Goal: Task Accomplishment & Management: Manage account settings

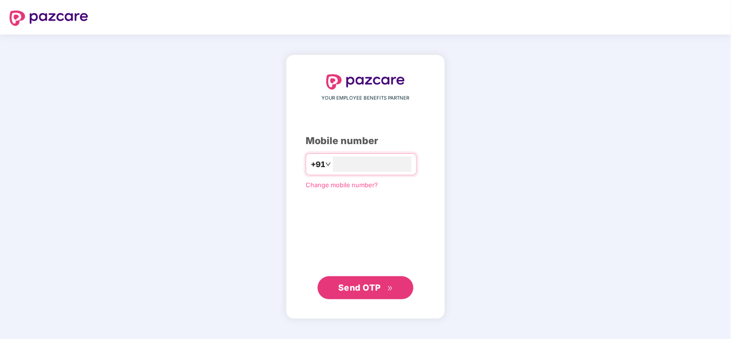
type input "**********"
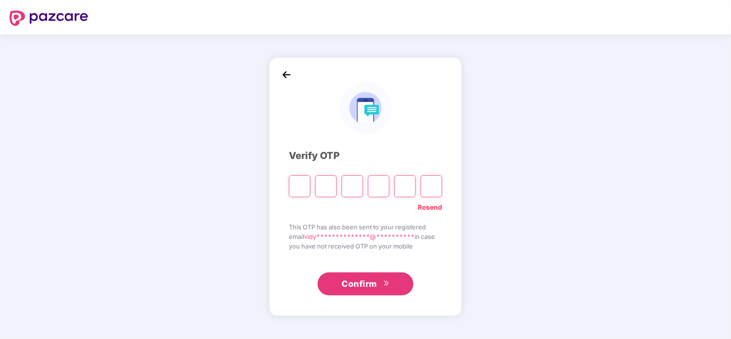
type input "*"
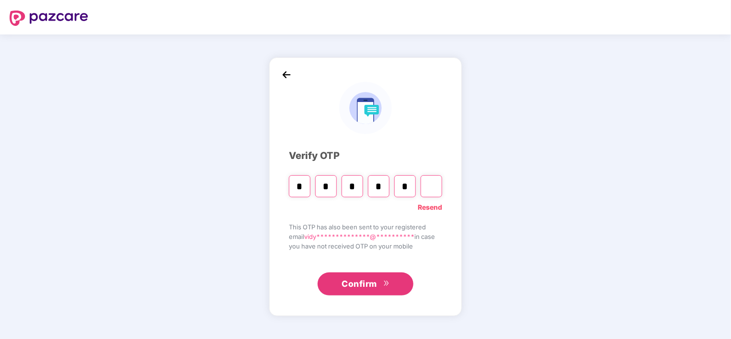
type input "*"
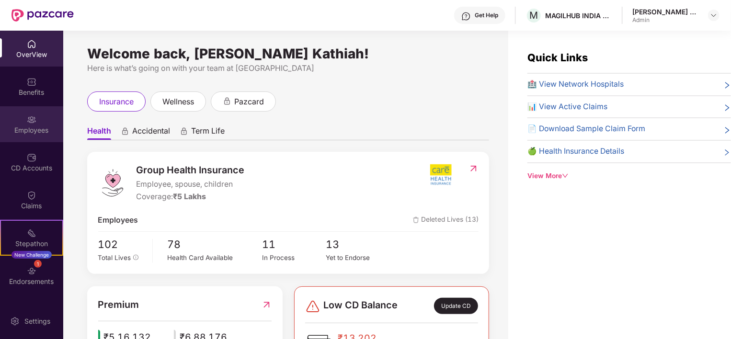
click at [27, 121] on img at bounding box center [32, 120] width 10 height 10
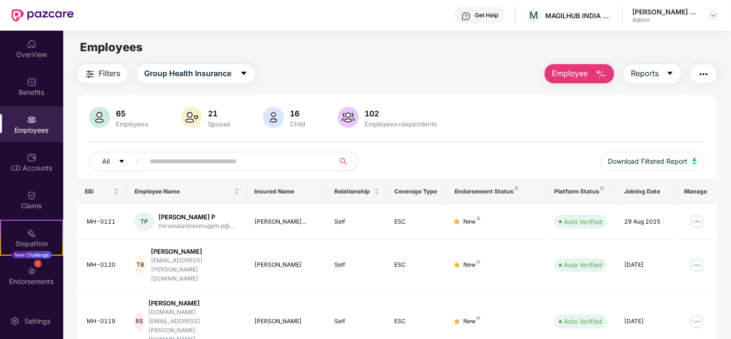
click at [602, 76] on img "button" at bounding box center [602, 75] width 12 height 12
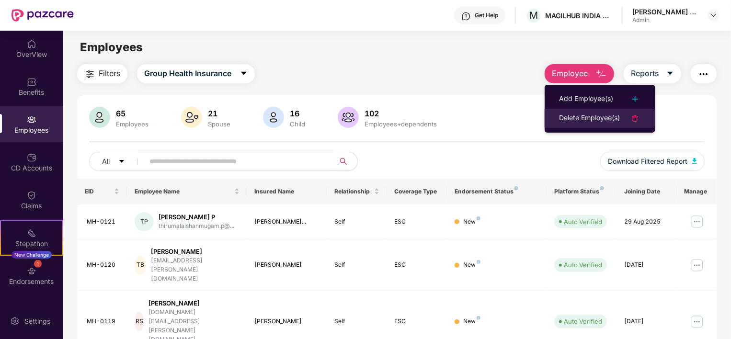
click at [603, 120] on div "Delete Employee(s)" at bounding box center [589, 119] width 61 height 12
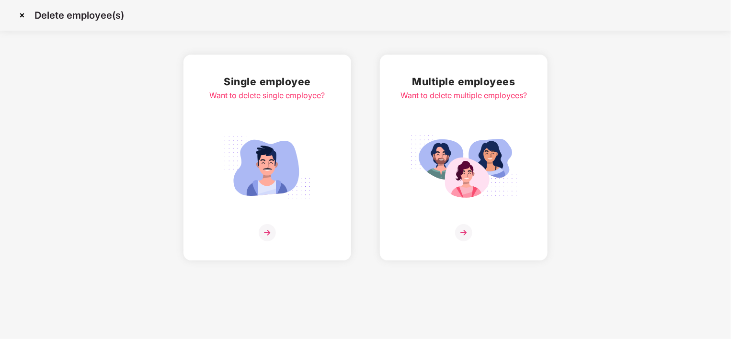
click at [279, 182] on img at bounding box center [267, 167] width 107 height 75
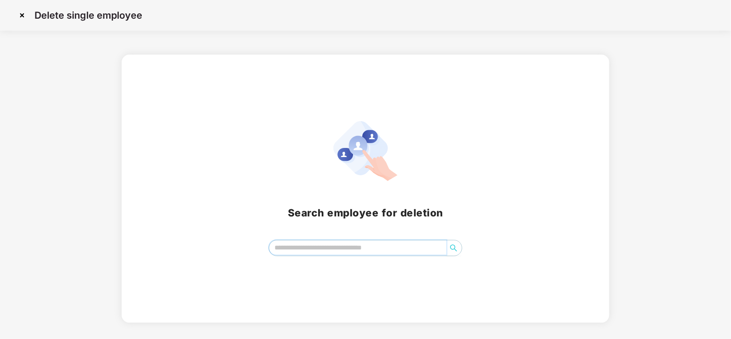
click at [336, 247] on input "search" at bounding box center [357, 248] width 177 height 14
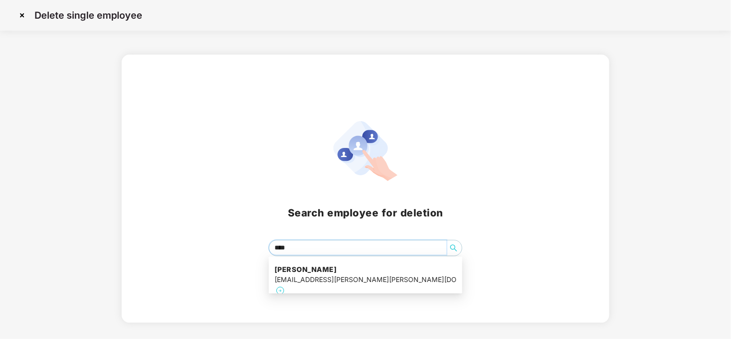
type input "*****"
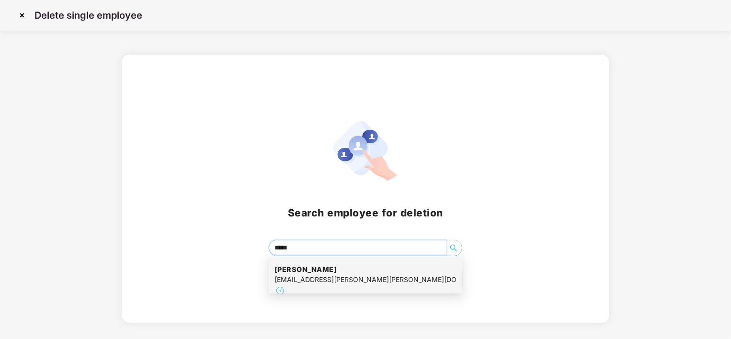
click at [308, 276] on div "[EMAIL_ADDRESS][PERSON_NAME][PERSON_NAME][DOMAIN_NAME]" at bounding box center [366, 280] width 182 height 11
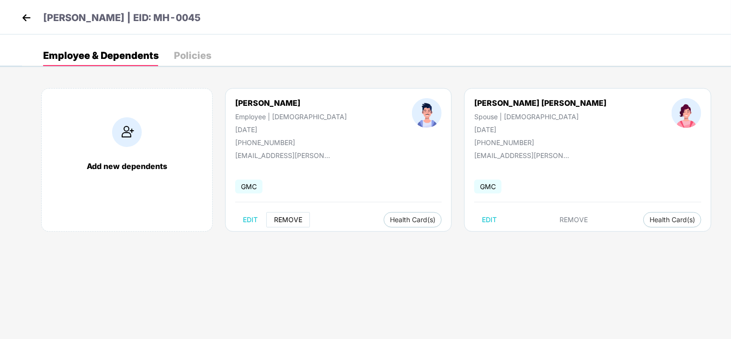
click at [283, 220] on span "REMOVE" at bounding box center [288, 220] width 28 height 8
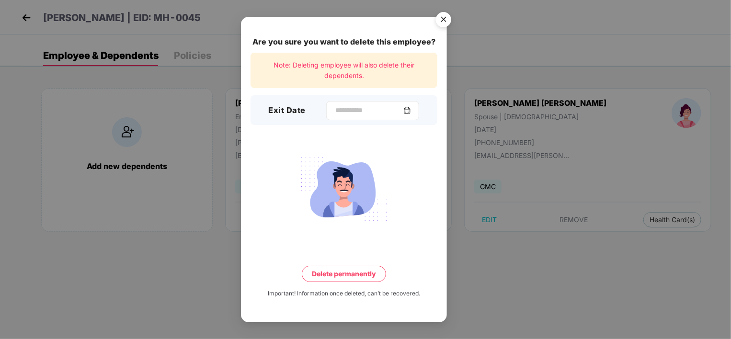
click at [418, 112] on div at bounding box center [372, 110] width 93 height 19
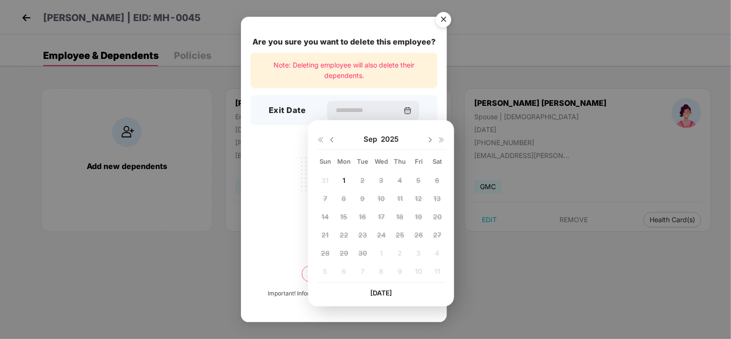
click at [332, 140] on img at bounding box center [332, 140] width 8 height 8
click at [418, 233] on span "22" at bounding box center [419, 235] width 9 height 8
type input "**********"
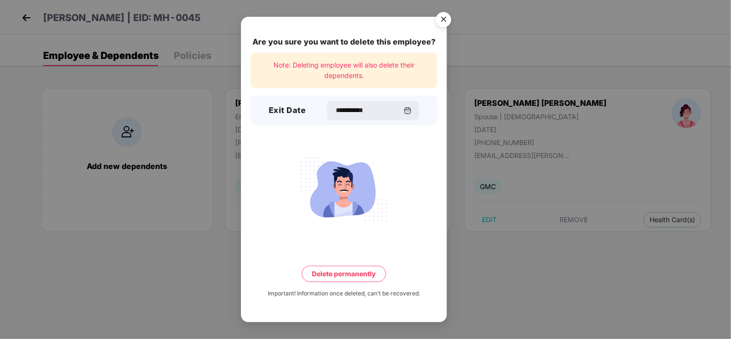
click at [351, 274] on button "Delete permanently" at bounding box center [344, 274] width 84 height 16
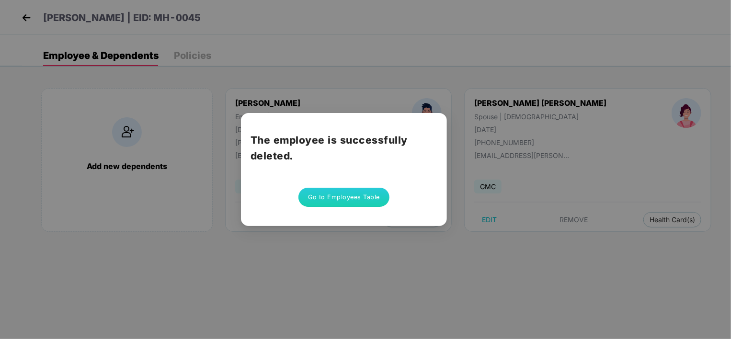
click at [343, 198] on button "Go to Employees Table" at bounding box center [344, 197] width 91 height 19
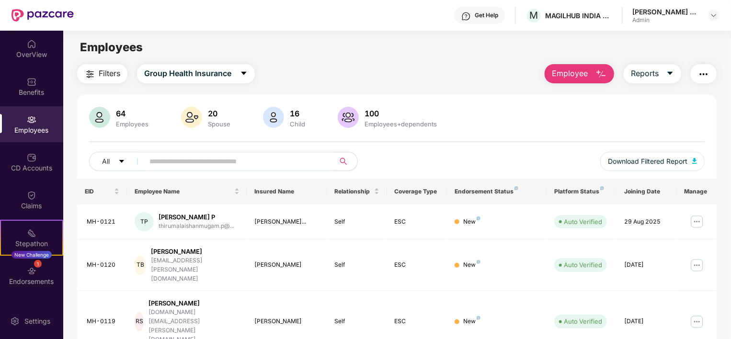
click at [585, 73] on span "Employee" at bounding box center [570, 74] width 36 height 12
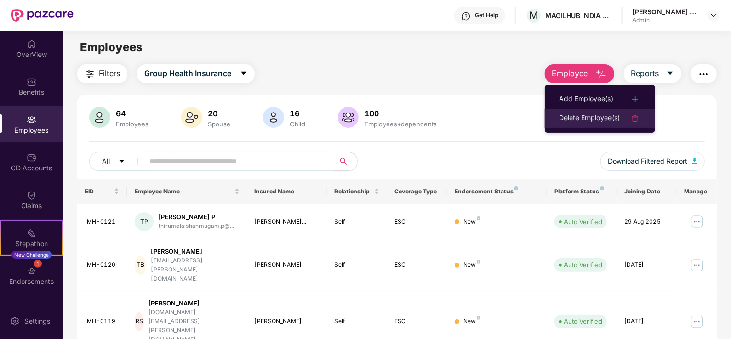
click at [595, 123] on div "Delete Employee(s)" at bounding box center [589, 119] width 61 height 12
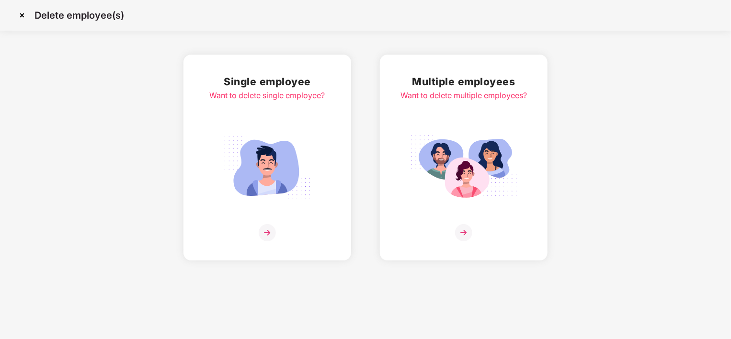
click at [270, 233] on img at bounding box center [267, 232] width 17 height 17
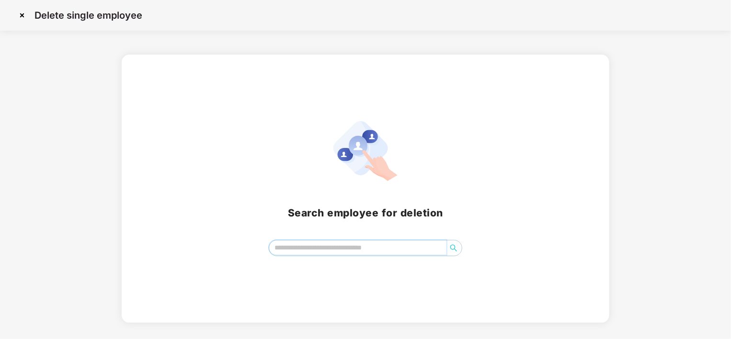
drag, startPoint x: 347, startPoint y: 247, endPoint x: 340, endPoint y: 248, distance: 6.3
click at [341, 248] on input "search" at bounding box center [357, 248] width 177 height 14
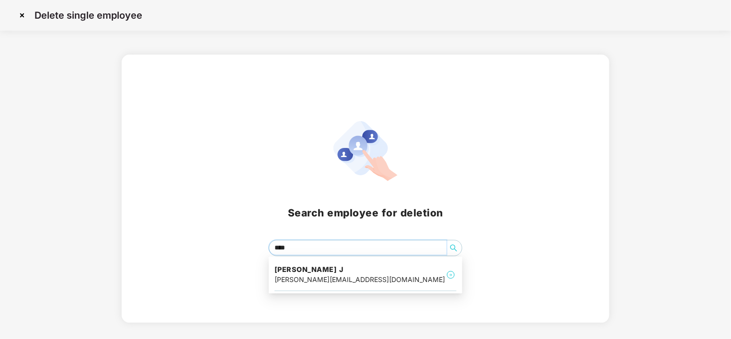
type input "*****"
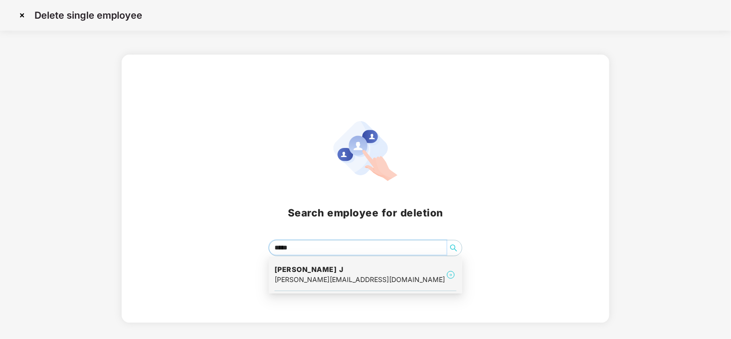
click at [320, 275] on div "[PERSON_NAME][EMAIL_ADDRESS][DOMAIN_NAME]" at bounding box center [360, 280] width 171 height 11
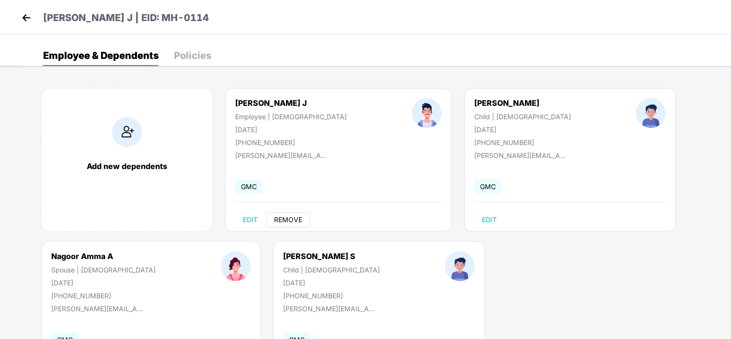
click at [286, 219] on span "REMOVE" at bounding box center [288, 220] width 28 height 8
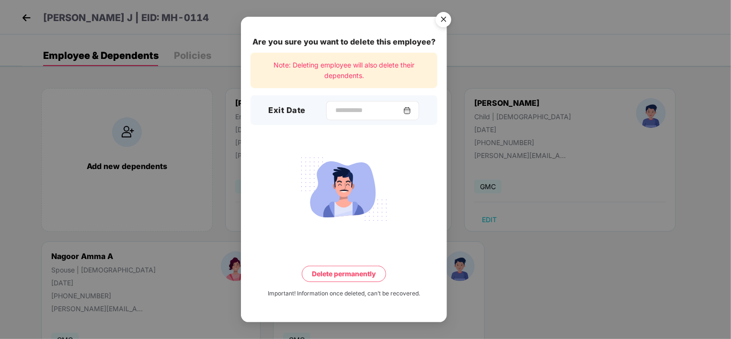
click at [411, 110] on img at bounding box center [408, 111] width 8 height 8
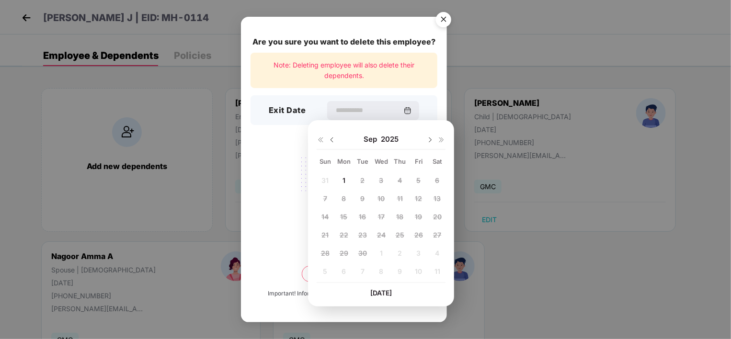
click at [332, 139] on img at bounding box center [332, 140] width 8 height 8
click at [325, 269] on span "31" at bounding box center [325, 271] width 7 height 8
type input "**********"
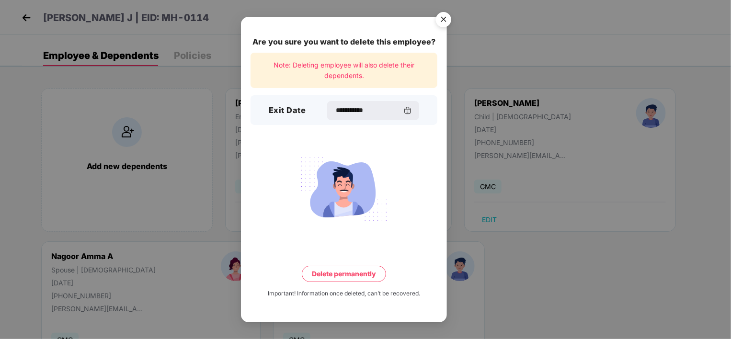
click at [361, 273] on button "Delete permanently" at bounding box center [344, 274] width 84 height 16
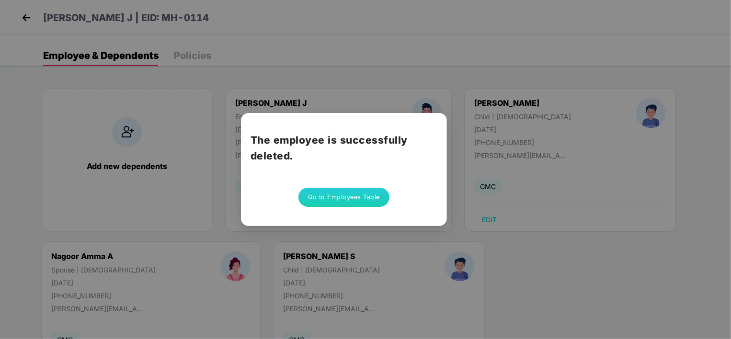
click at [367, 194] on button "Go to Employees Table" at bounding box center [344, 197] width 91 height 19
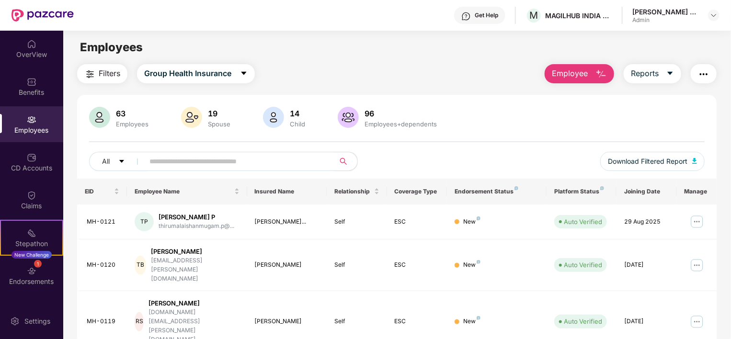
click at [463, 63] on main "Employees Filters Group Health Insurance Employee Reports 63 Employees 19 Spous…" at bounding box center [397, 200] width 668 height 339
